Goal: Complete application form

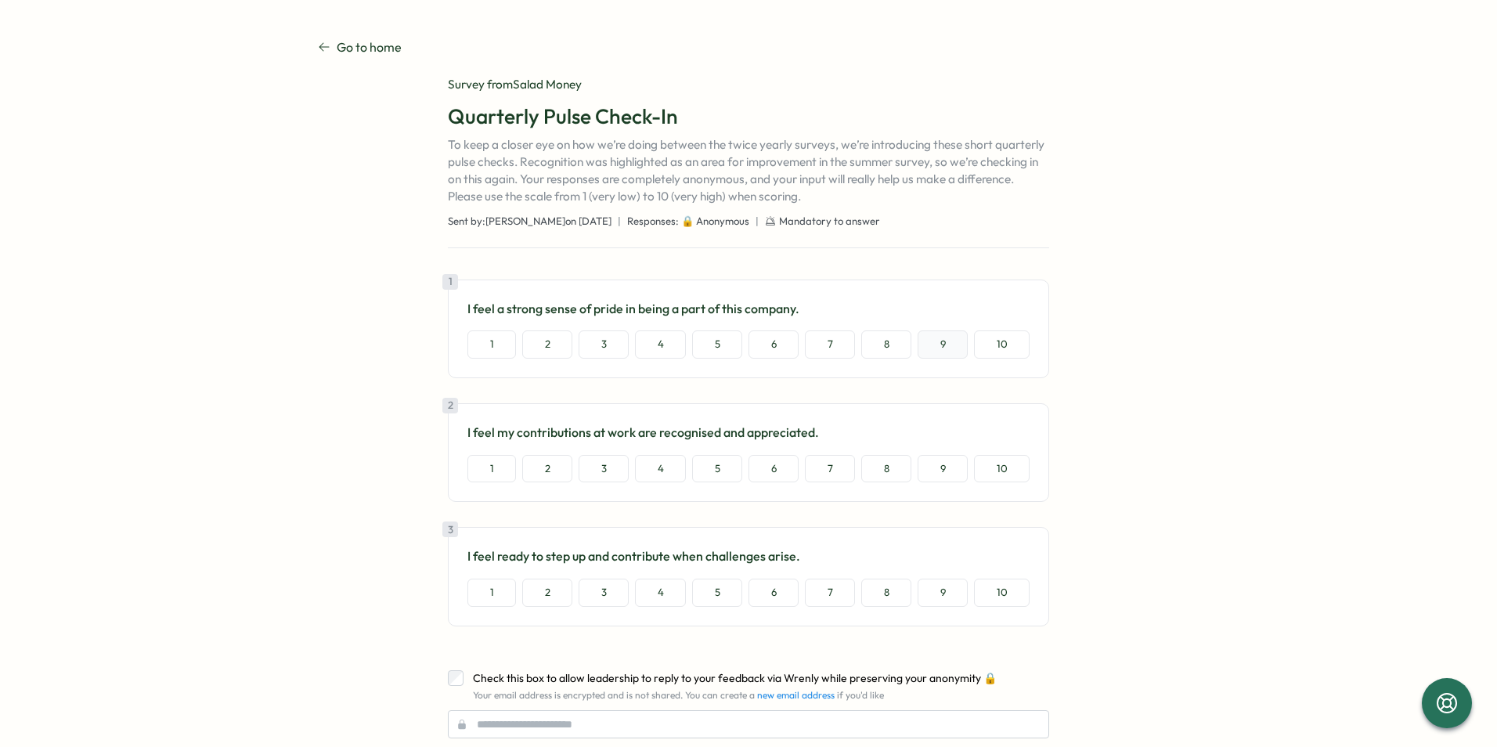
click at [941, 350] on button "9" at bounding box center [942, 344] width 50 height 28
click at [951, 467] on button "9" at bounding box center [942, 469] width 50 height 28
click at [932, 590] on button "9" at bounding box center [942, 593] width 50 height 28
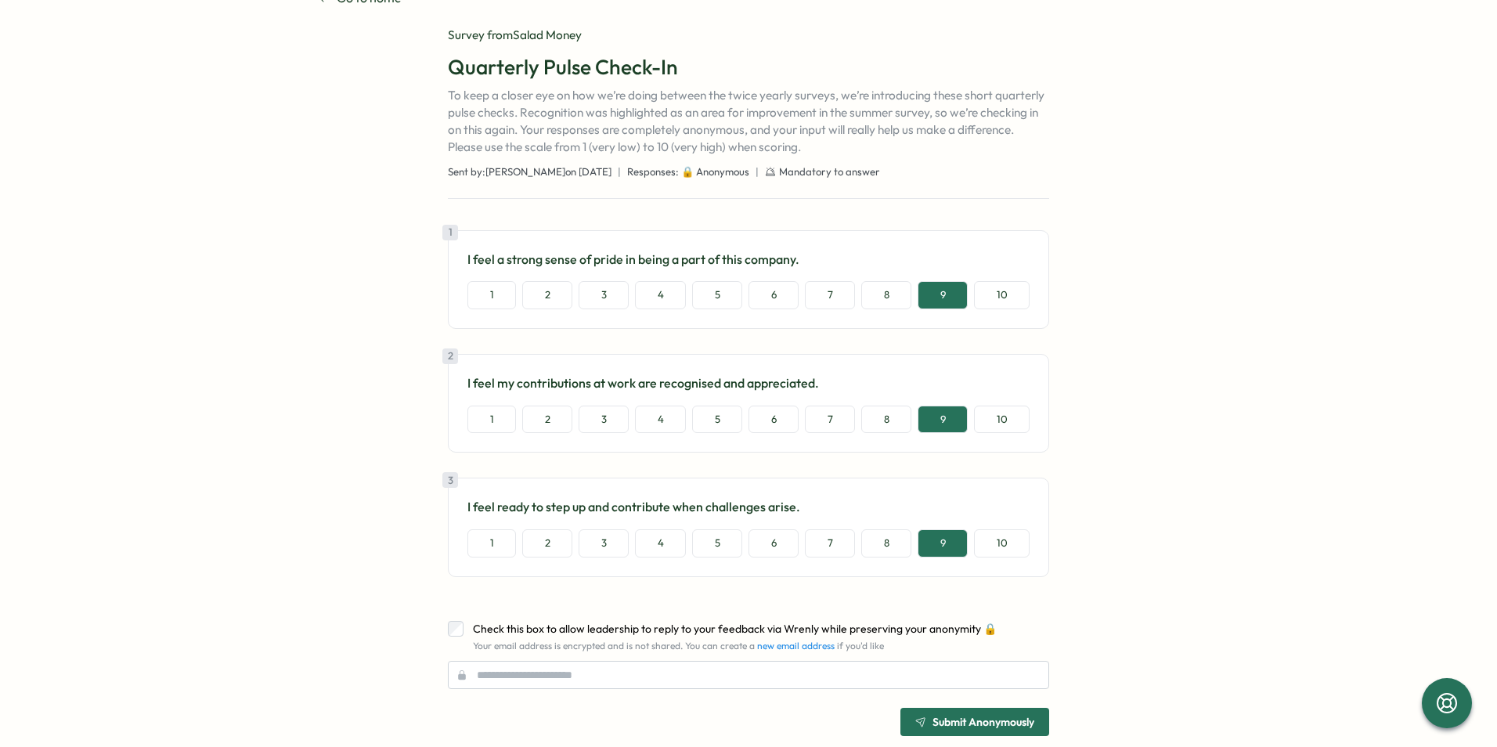
scroll to position [77, 0]
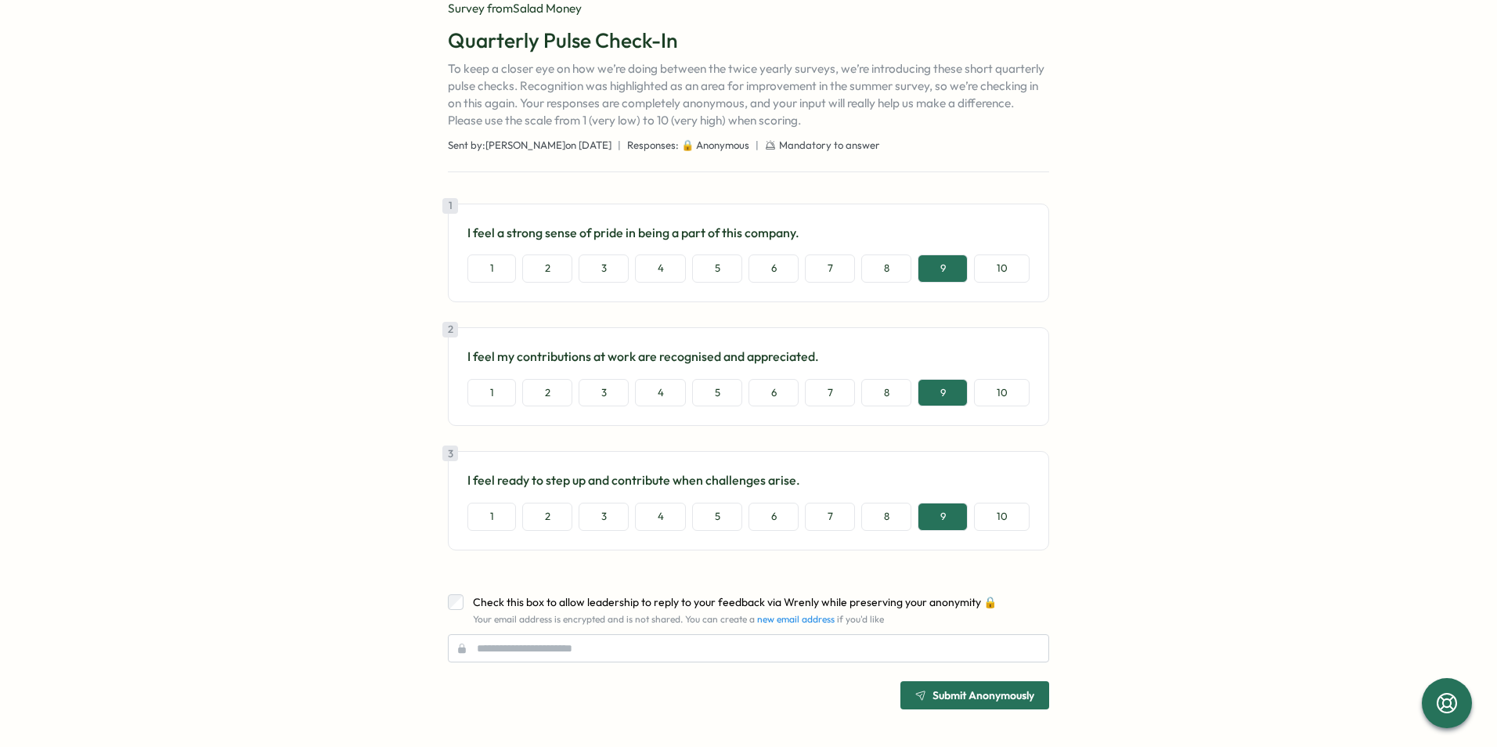
click at [945, 694] on span "Submit Anonymously" at bounding box center [983, 695] width 102 height 11
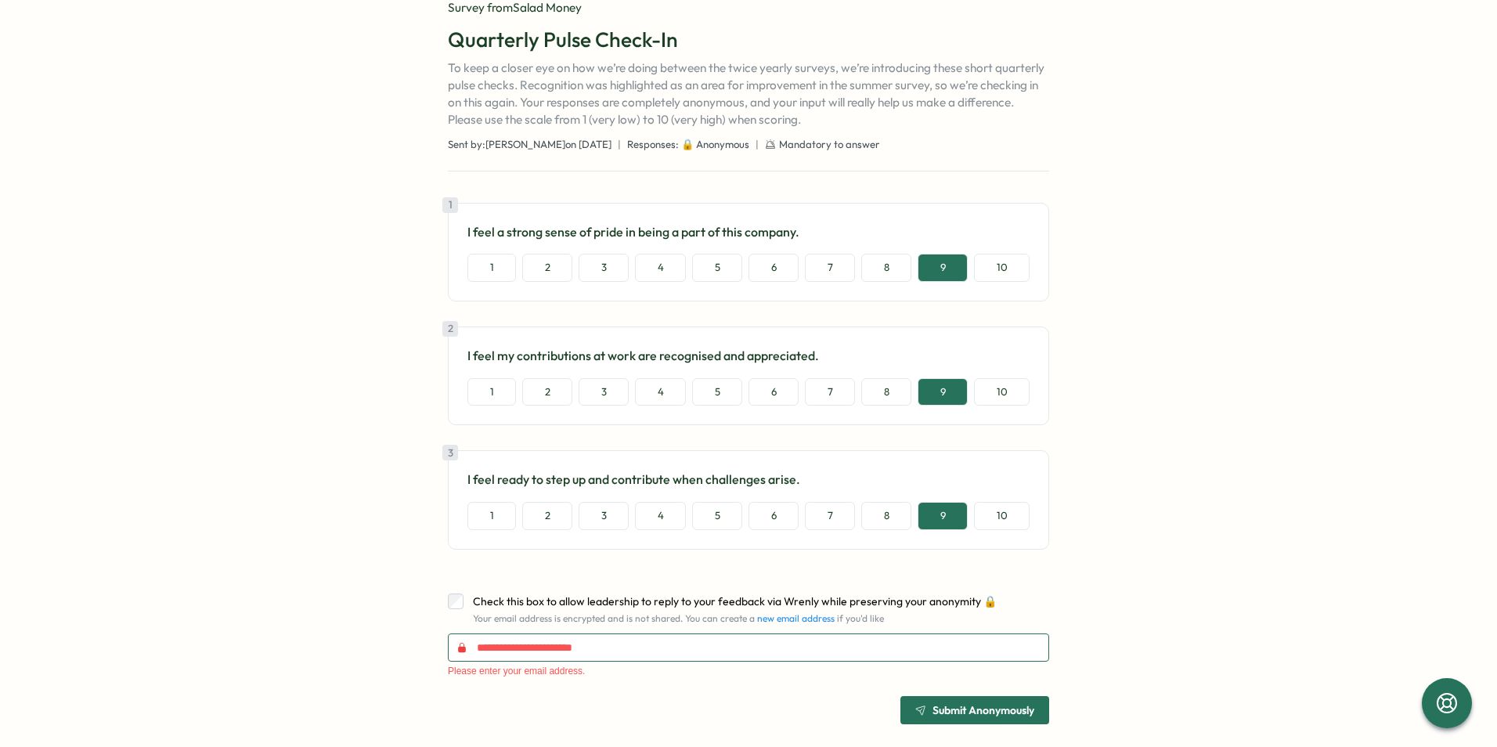
click at [597, 649] on input "text" at bounding box center [748, 647] width 601 height 28
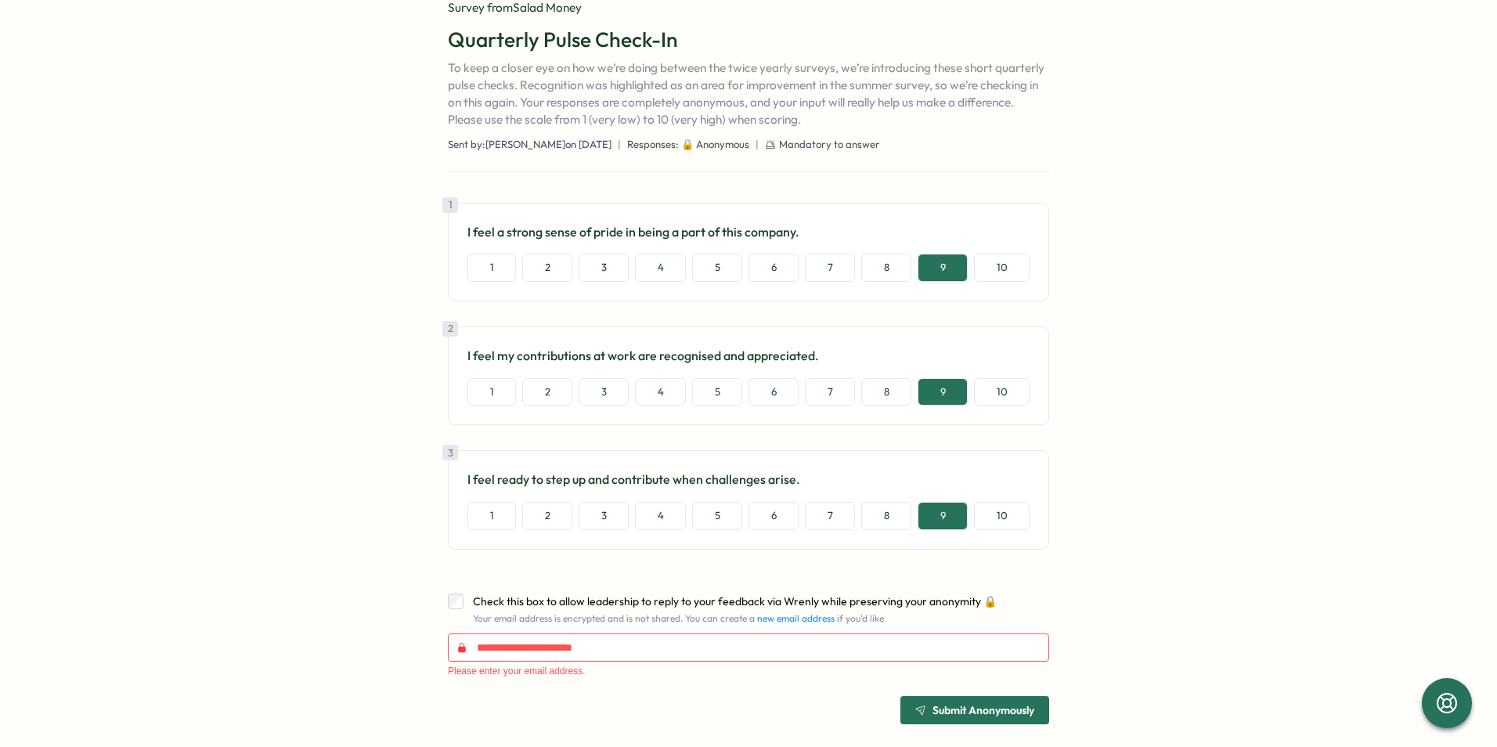
scroll to position [39, 0]
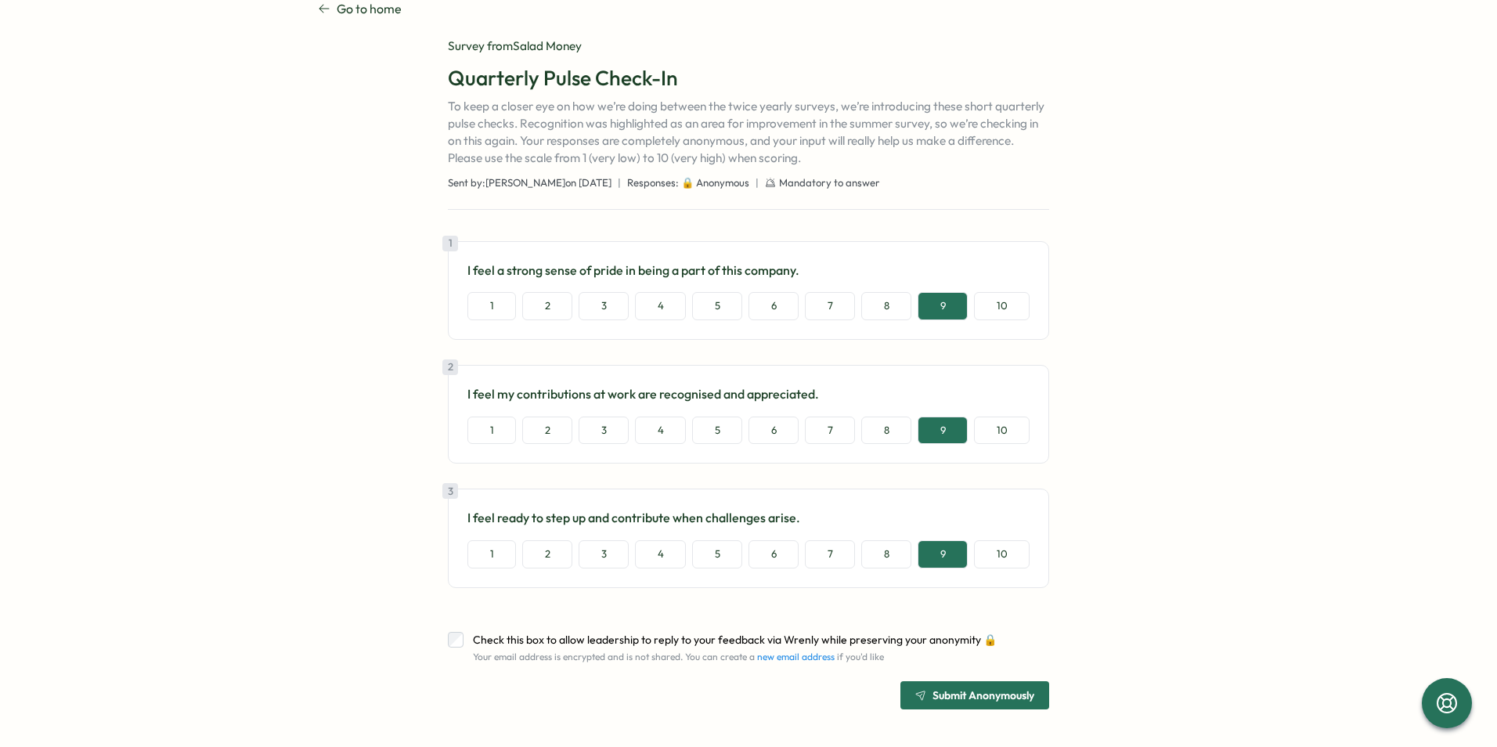
click at [933, 691] on span "Submit Anonymously" at bounding box center [983, 695] width 102 height 11
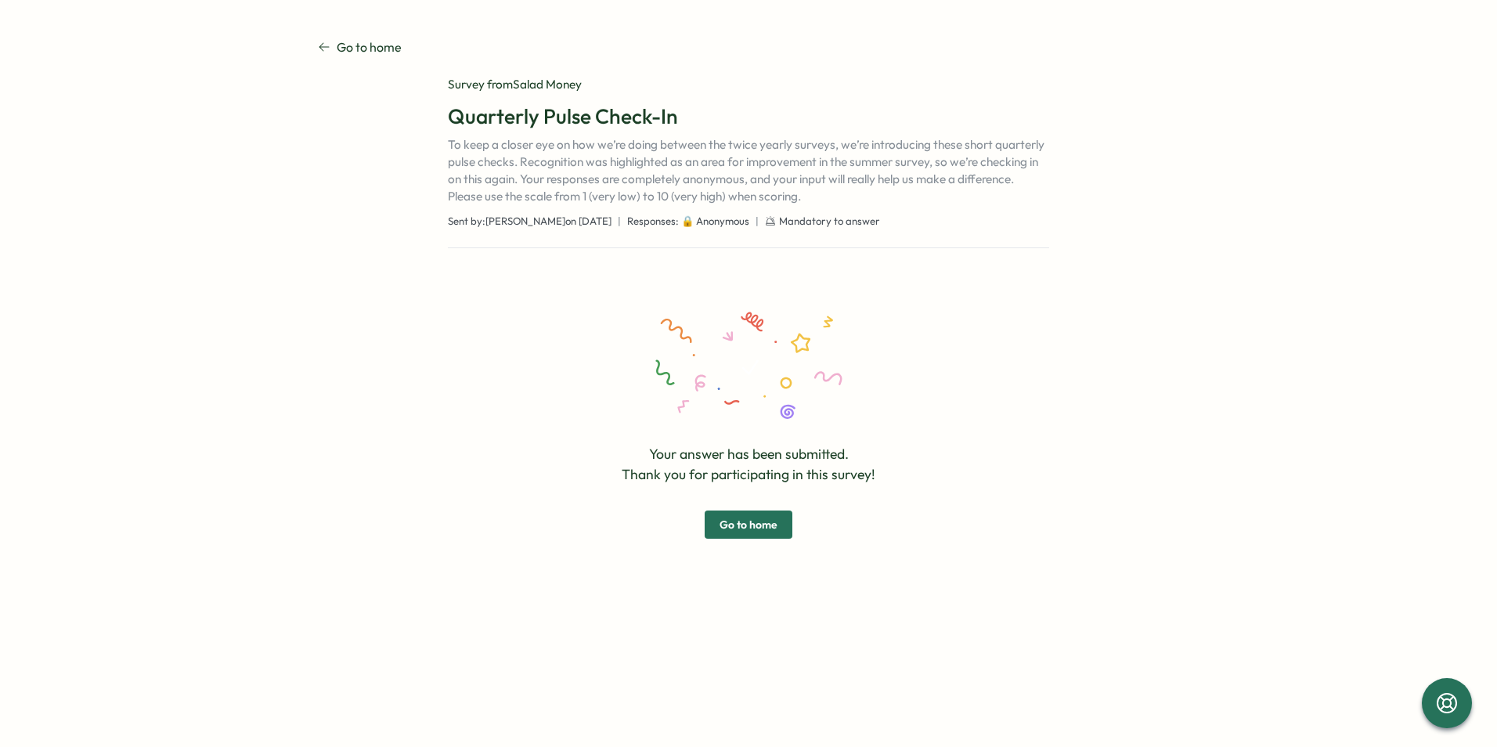
scroll to position [0, 0]
click at [764, 517] on span "Go to home" at bounding box center [748, 524] width 58 height 27
